Goal: Find specific page/section: Find specific page/section

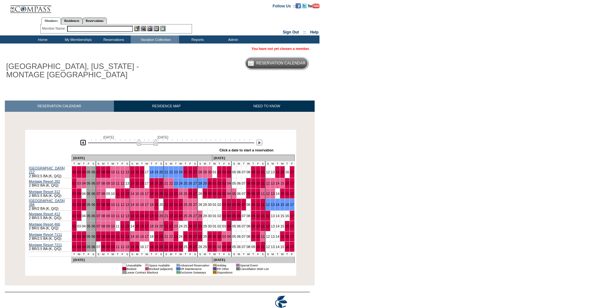
click at [83, 145] on img at bounding box center [83, 143] width 6 height 6
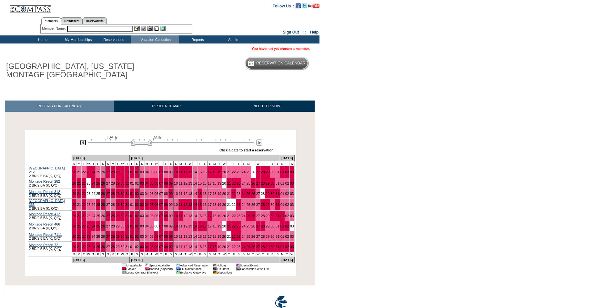
click at [83, 145] on img at bounding box center [83, 143] width 6 height 6
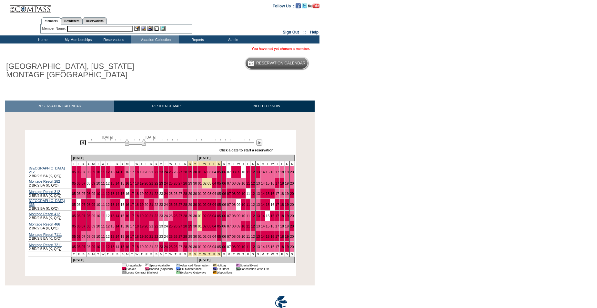
click at [83, 145] on img at bounding box center [83, 143] width 6 height 6
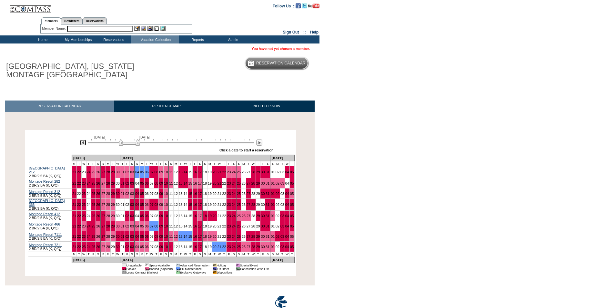
click at [83, 145] on img at bounding box center [83, 143] width 6 height 6
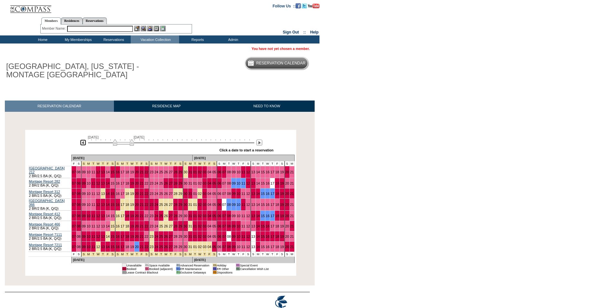
click at [83, 145] on img at bounding box center [83, 143] width 6 height 6
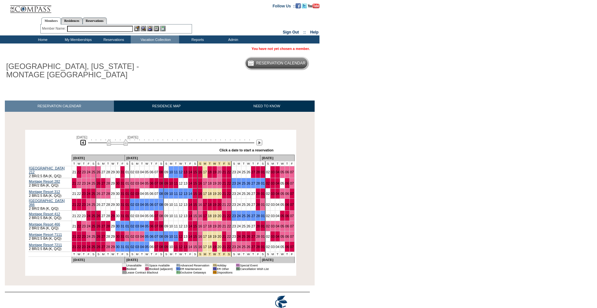
click at [83, 145] on img at bounding box center [83, 143] width 6 height 6
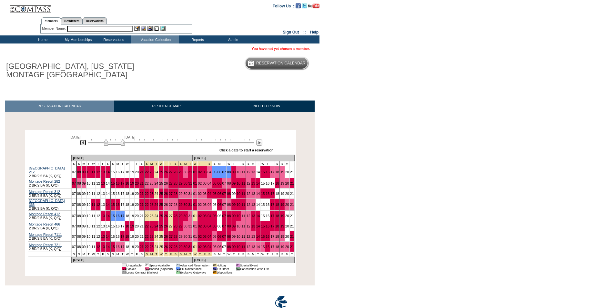
drag, startPoint x: 112, startPoint y: 144, endPoint x: 115, endPoint y: 145, distance: 3.3
click at [115, 145] on img at bounding box center [114, 142] width 21 height 6
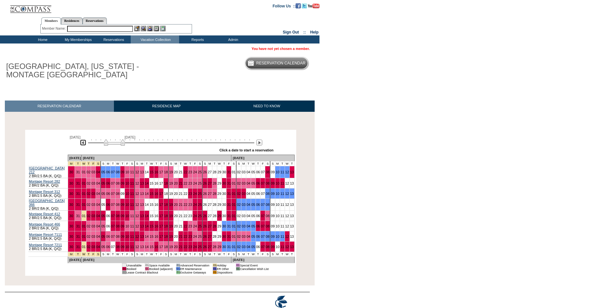
scroll to position [4, 0]
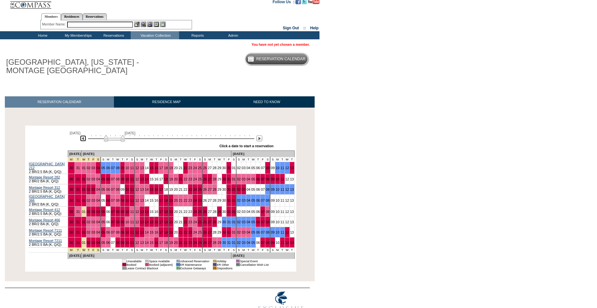
click at [168, 138] on div at bounding box center [171, 138] width 166 height 6
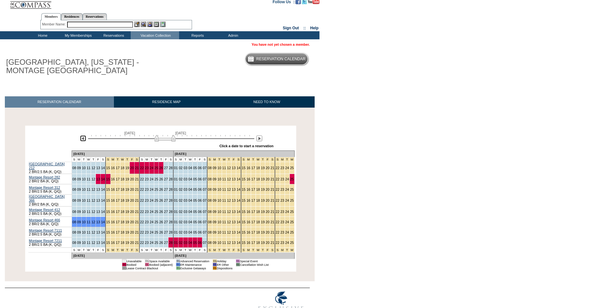
drag, startPoint x: 170, startPoint y: 139, endPoint x: 167, endPoint y: 139, distance: 3.6
click at [167, 139] on img at bounding box center [164, 138] width 21 height 6
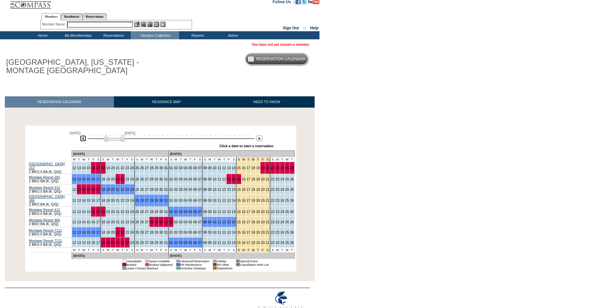
drag, startPoint x: 167, startPoint y: 139, endPoint x: 116, endPoint y: 138, distance: 50.6
click at [116, 138] on img at bounding box center [114, 138] width 21 height 6
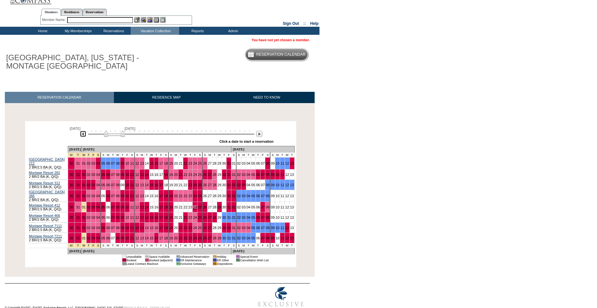
scroll to position [9, 0]
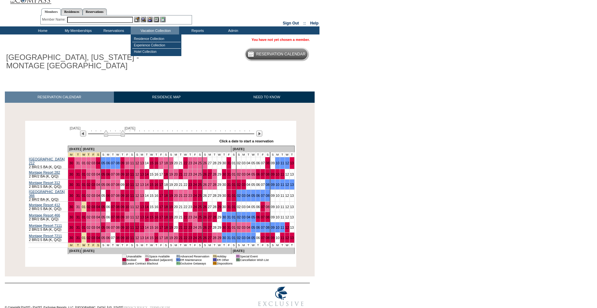
click at [112, 20] on input "text" at bounding box center [100, 20] width 66 height 6
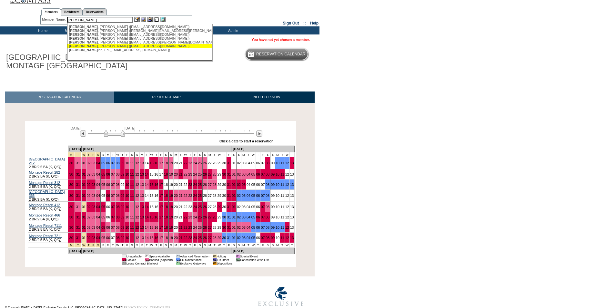
click at [89, 47] on div "[PERSON_NAME] ([EMAIL_ADDRESS][DOMAIN_NAME])" at bounding box center [140, 46] width 142 height 4
type input "[PERSON_NAME] ([EMAIL_ADDRESS][DOMAIN_NAME])"
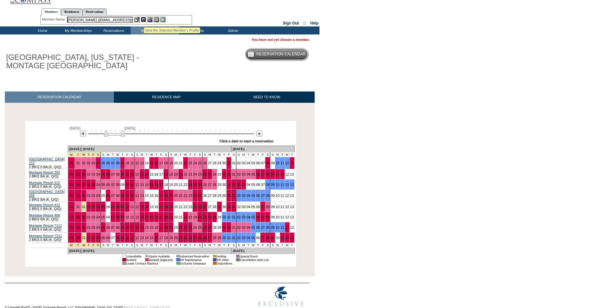
click at [144, 19] on img at bounding box center [143, 19] width 5 height 5
